Goal: Information Seeking & Learning: Check status

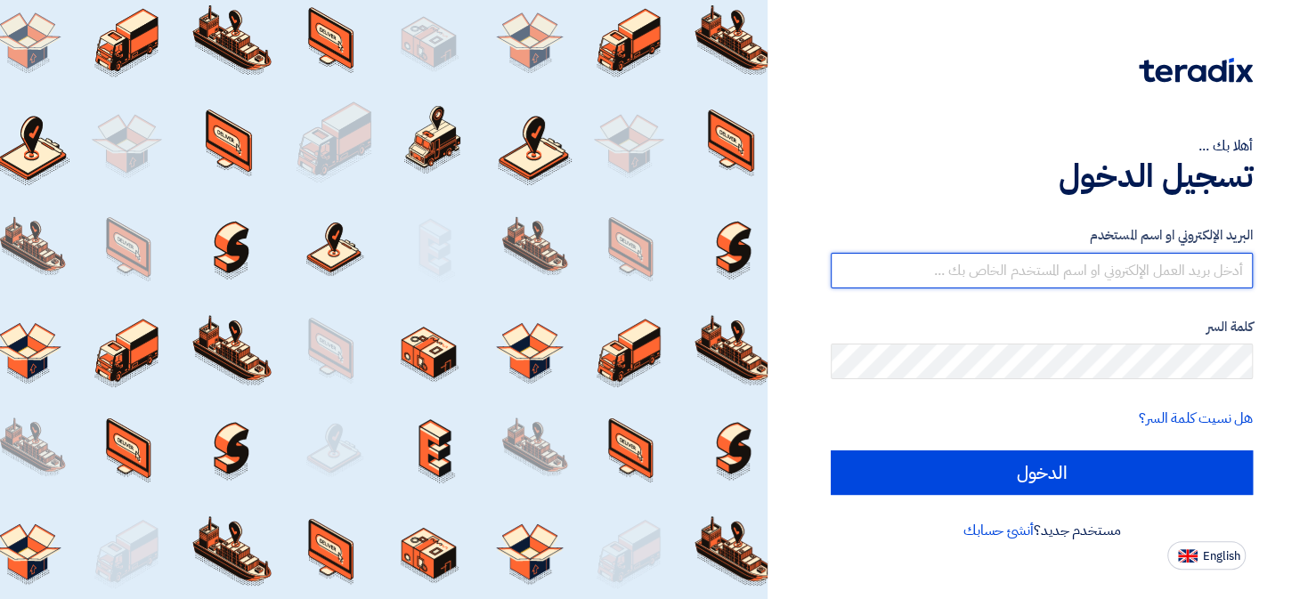
type input "[EMAIL_ADDRESS][DOMAIN_NAME]"
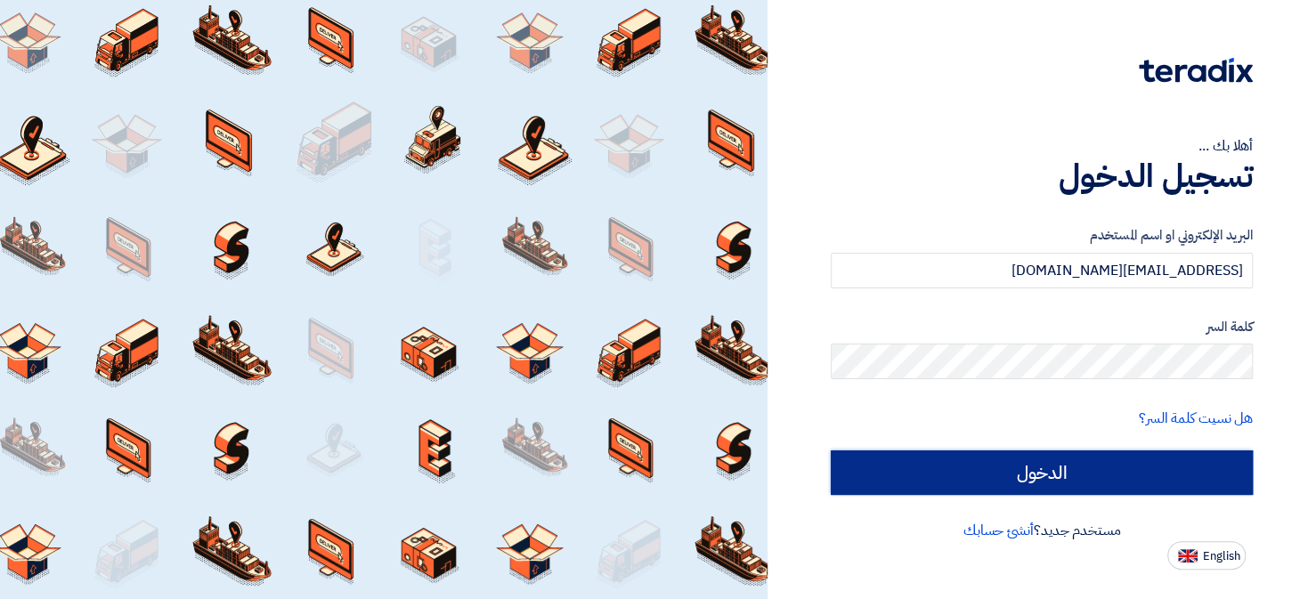
click at [991, 481] on input "الدخول" at bounding box center [1042, 473] width 422 height 45
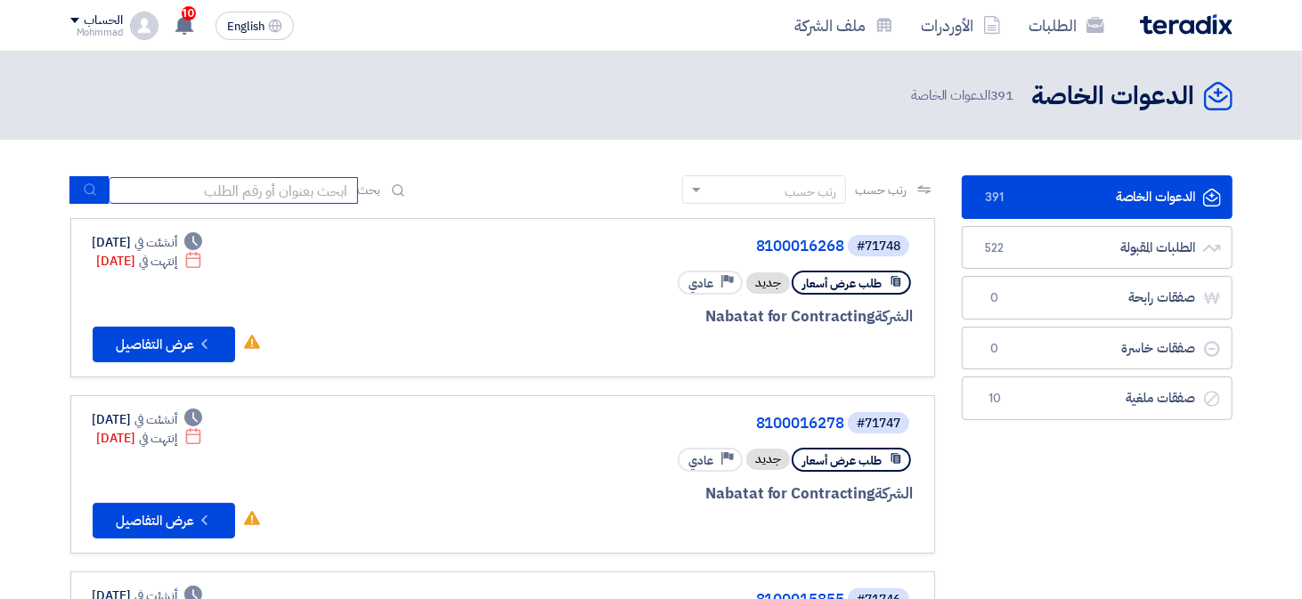
click at [282, 192] on input at bounding box center [233, 190] width 249 height 27
click at [259, 193] on input at bounding box center [233, 190] width 249 height 27
click at [323, 199] on input at bounding box center [233, 190] width 249 height 27
click at [299, 195] on input at bounding box center [233, 190] width 249 height 27
paste input "69959"
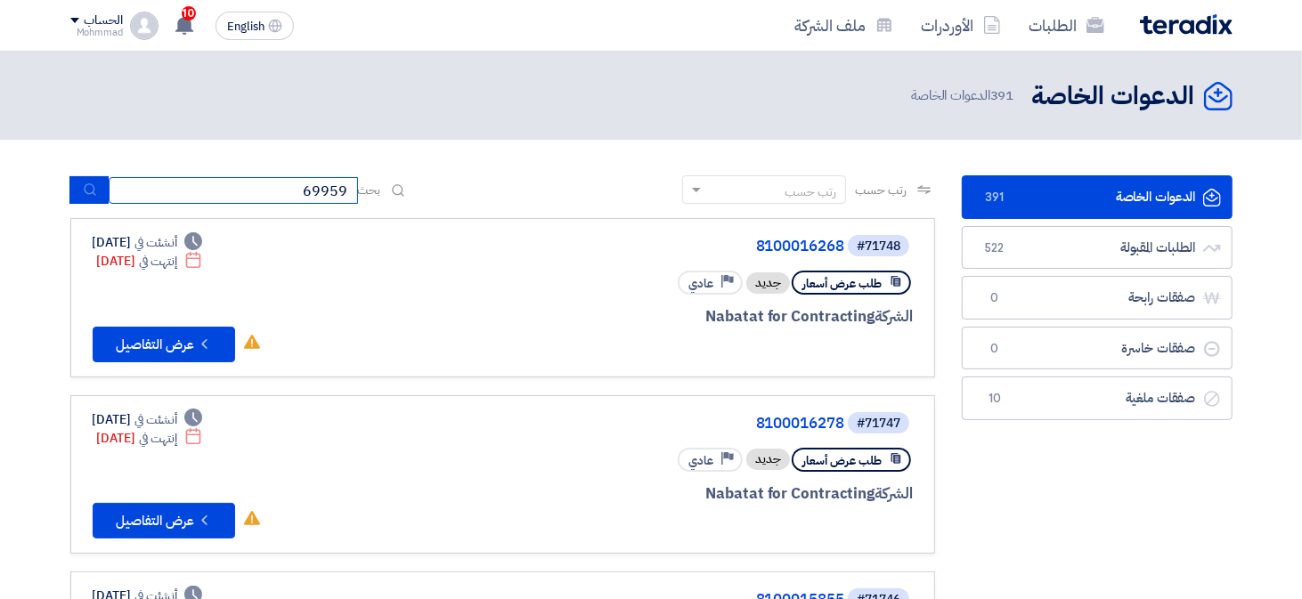
type input "69959"
click at [89, 199] on button "submit" at bounding box center [88, 190] width 39 height 28
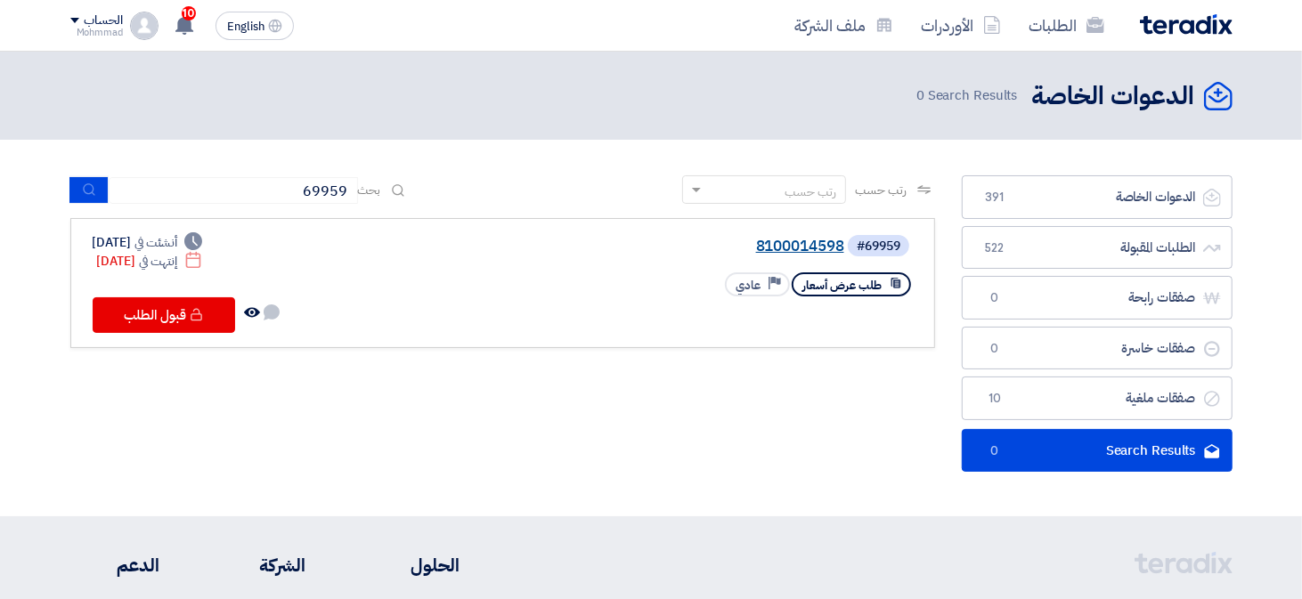
click at [817, 249] on link "8100014598" at bounding box center [666, 247] width 356 height 16
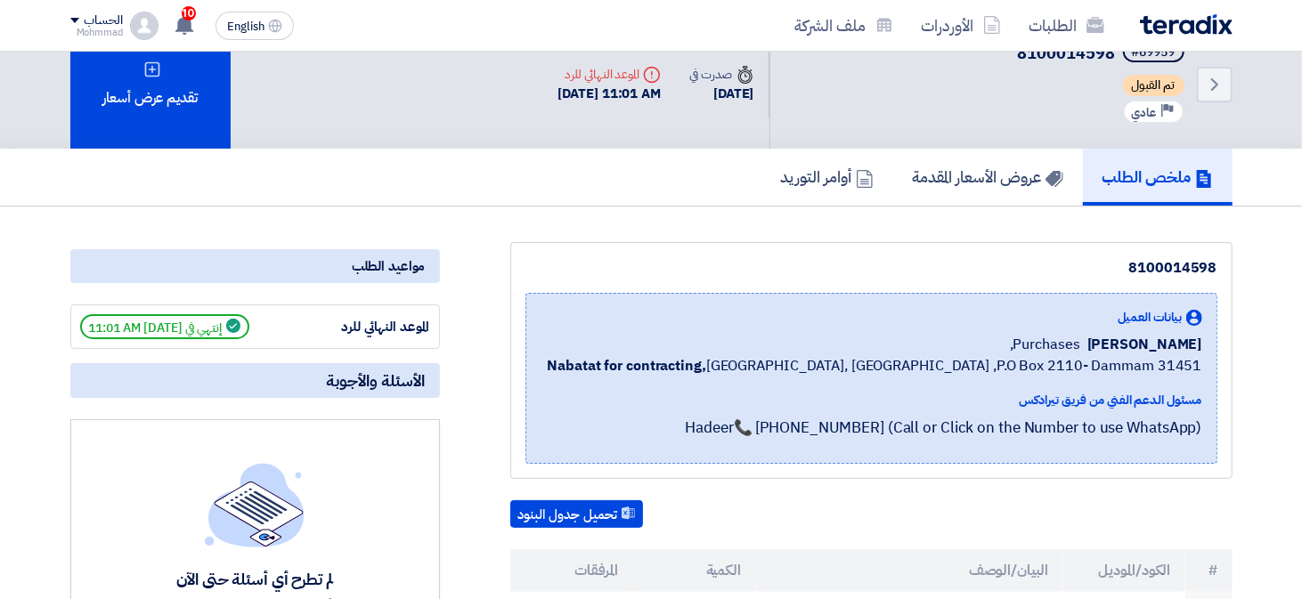
scroll to position [32, 0]
click at [981, 185] on h5 "عروض الأسعار المقدمة" at bounding box center [988, 176] width 150 height 20
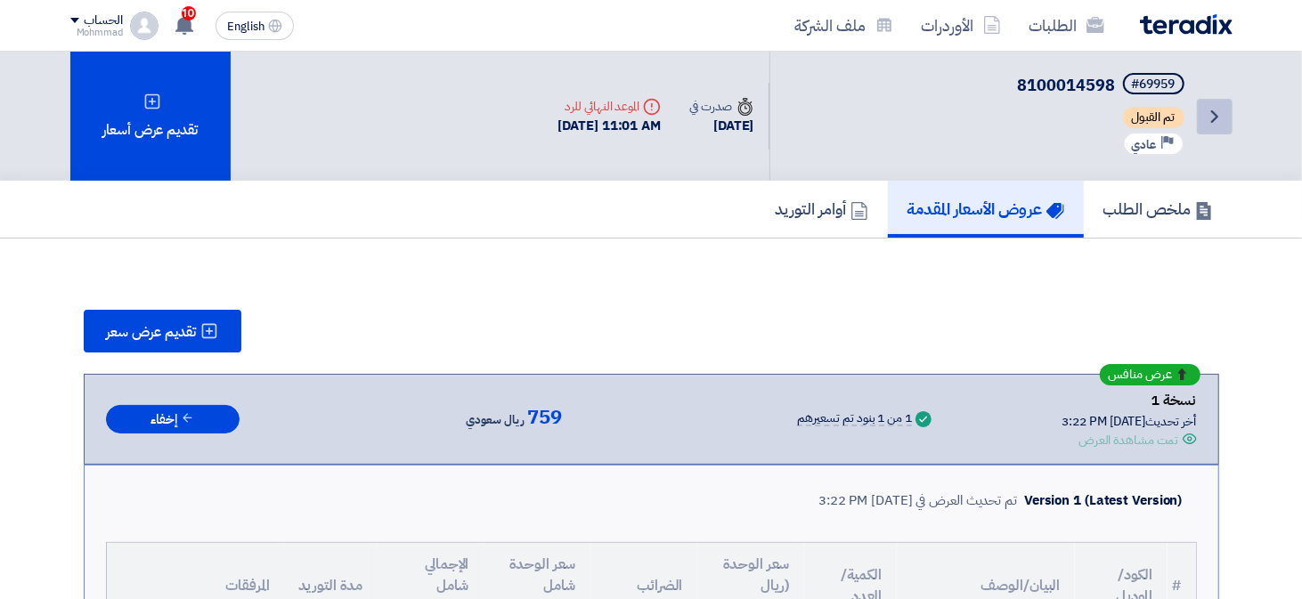
click at [1214, 114] on icon "Back" at bounding box center [1214, 116] width 21 height 21
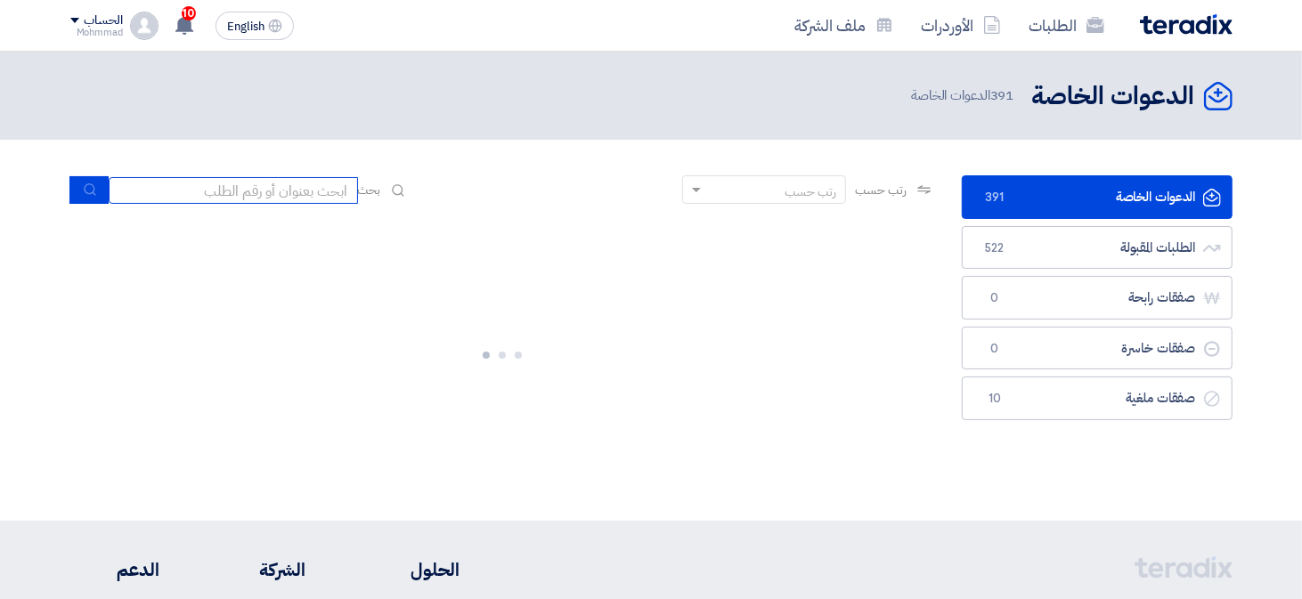
click at [236, 183] on input at bounding box center [233, 190] width 249 height 27
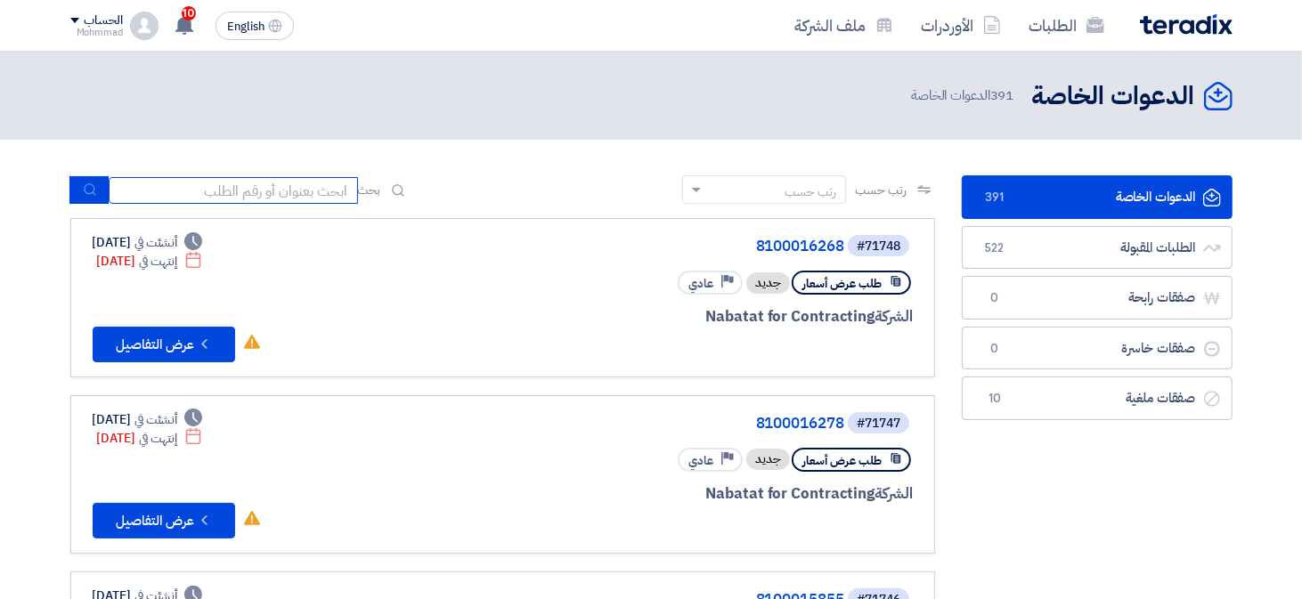
click at [297, 190] on input at bounding box center [233, 190] width 249 height 27
paste input "69955"
type input "69955"
click at [98, 186] on button "submit" at bounding box center [88, 190] width 39 height 28
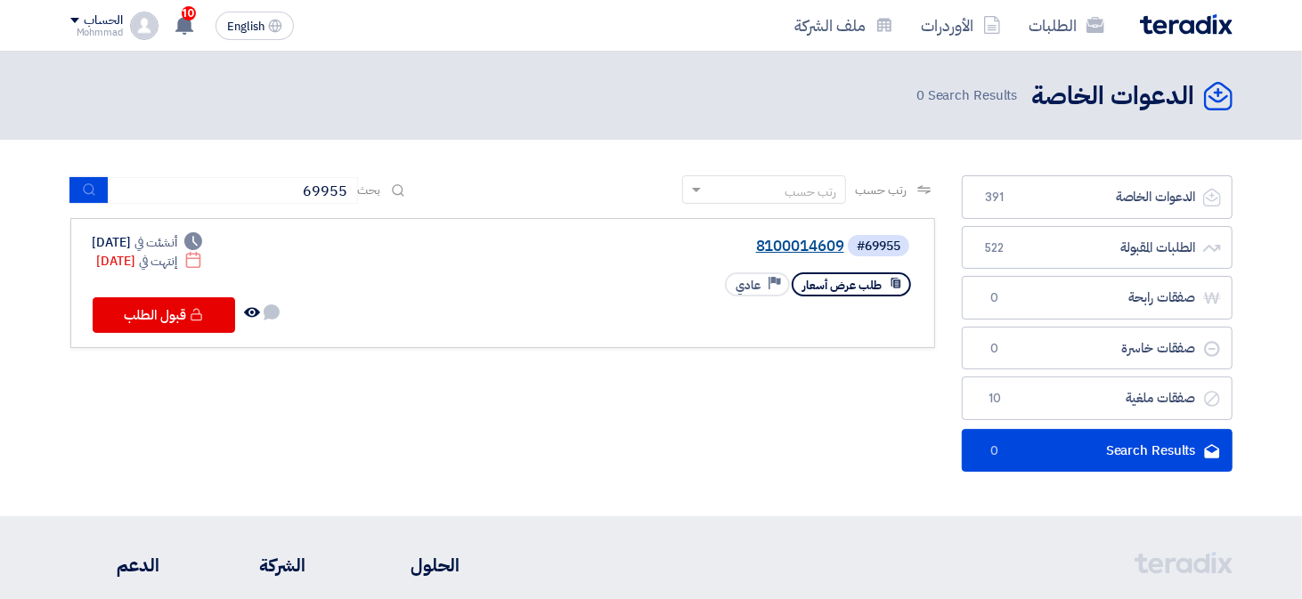
click at [777, 246] on link "8100014609" at bounding box center [666, 247] width 356 height 16
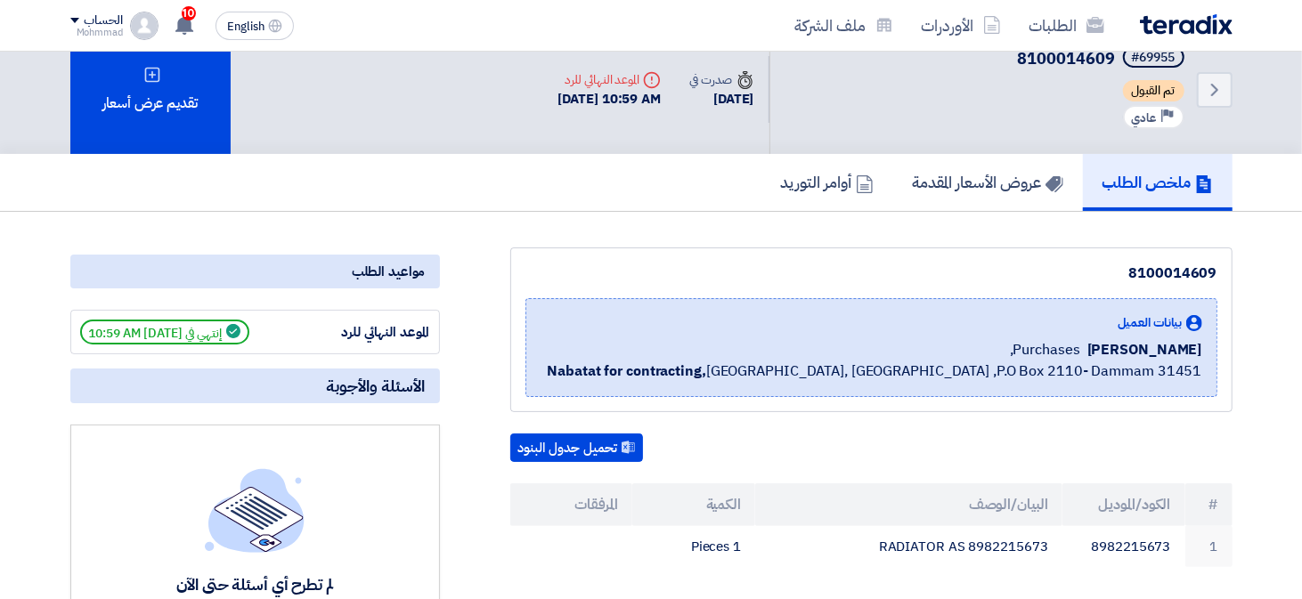
scroll to position [23, 0]
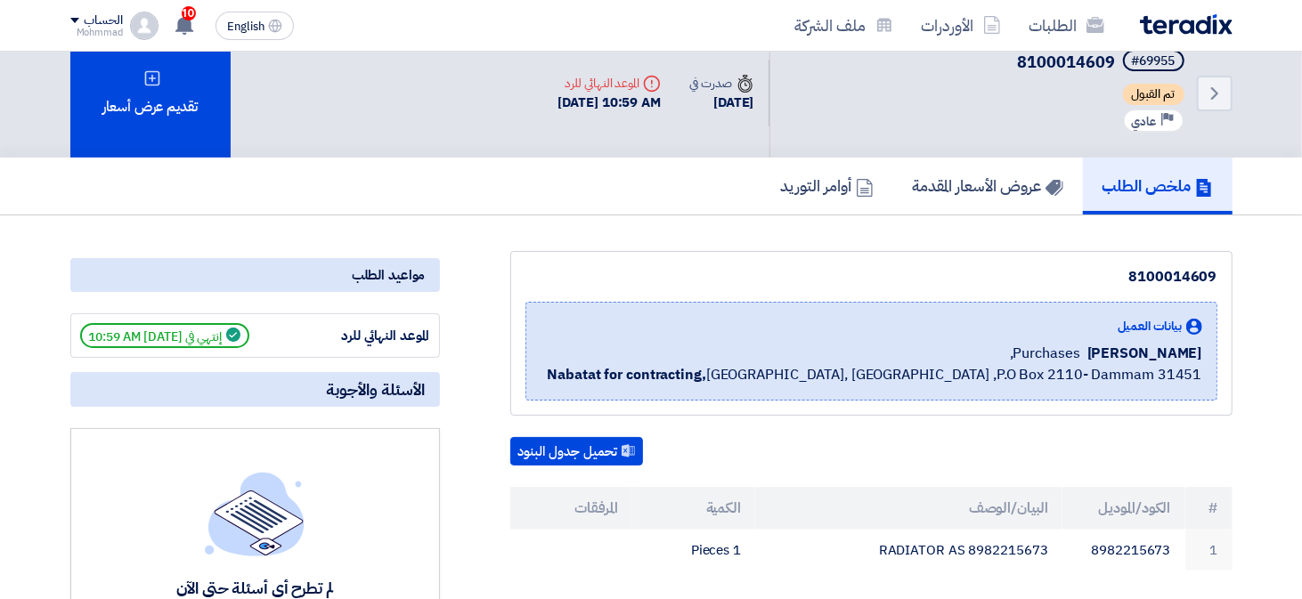
click at [989, 191] on h5 "عروض الأسعار المقدمة" at bounding box center [988, 185] width 150 height 20
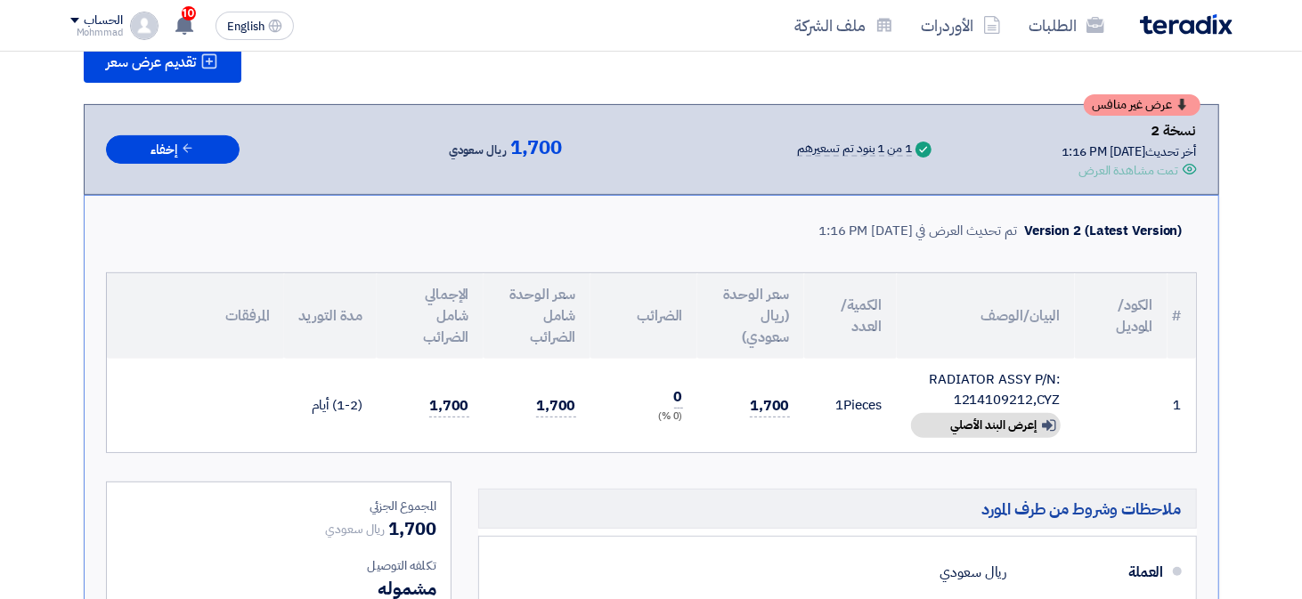
scroll to position [271, 0]
